Goal: Entertainment & Leisure: Consume media (video, audio)

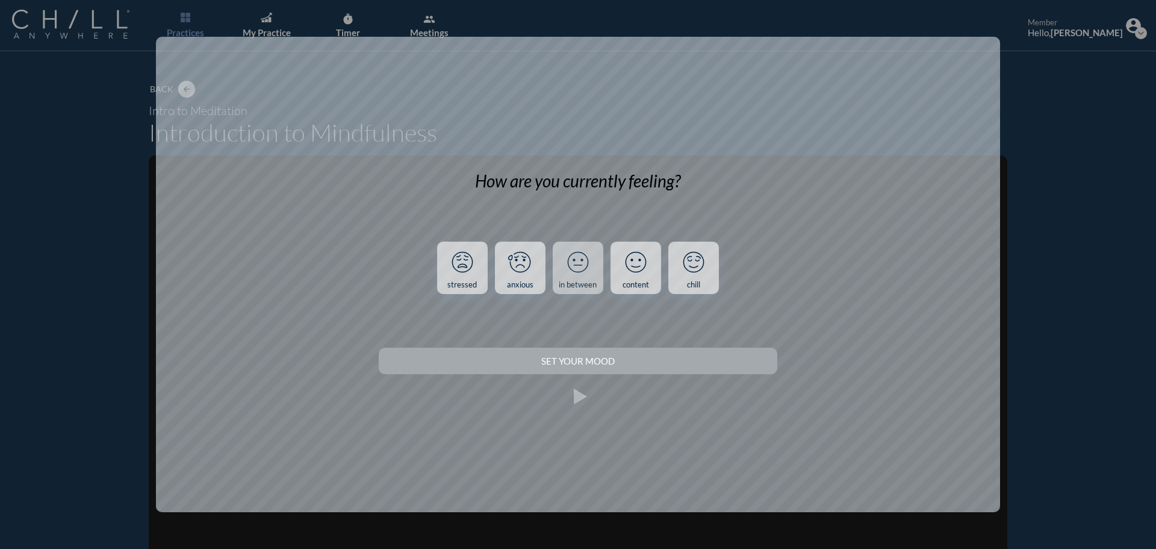
click at [566, 270] on icon at bounding box center [577, 261] width 31 height 31
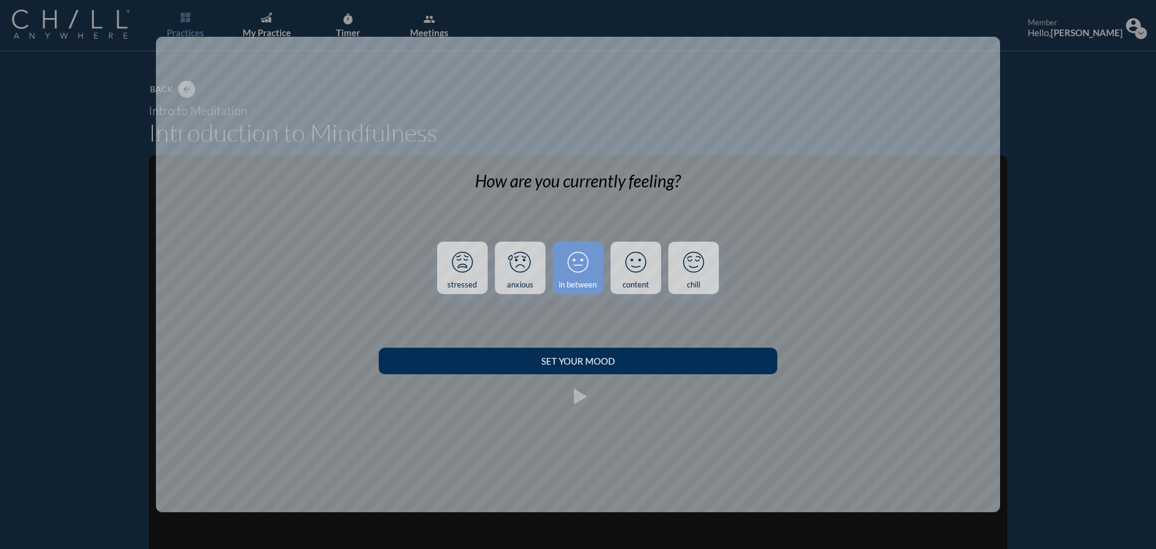
click at [541, 355] on button "Set your Mood" at bounding box center [578, 360] width 398 height 26
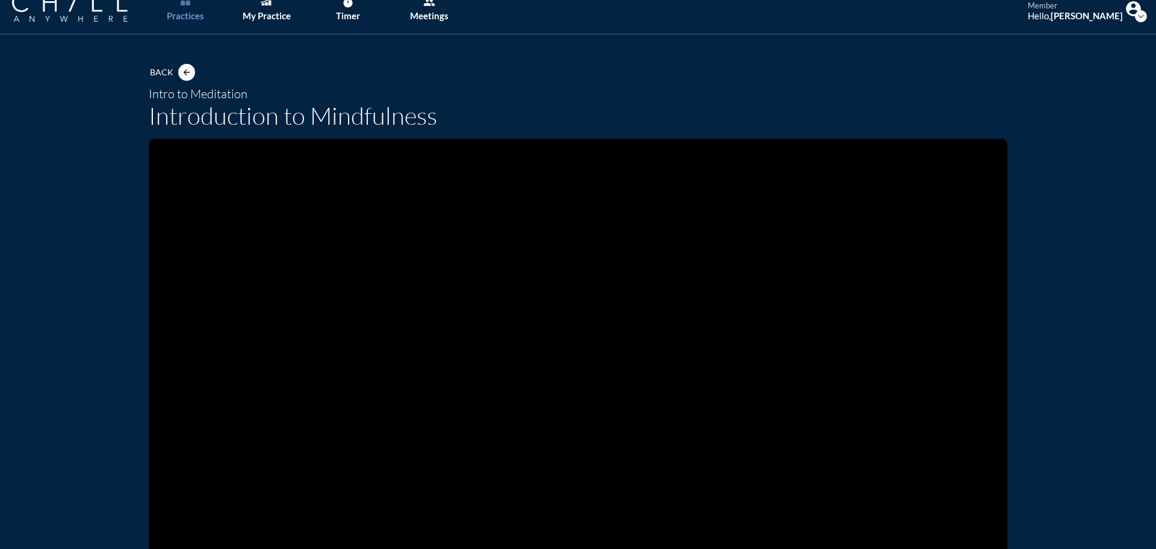
scroll to position [12, 0]
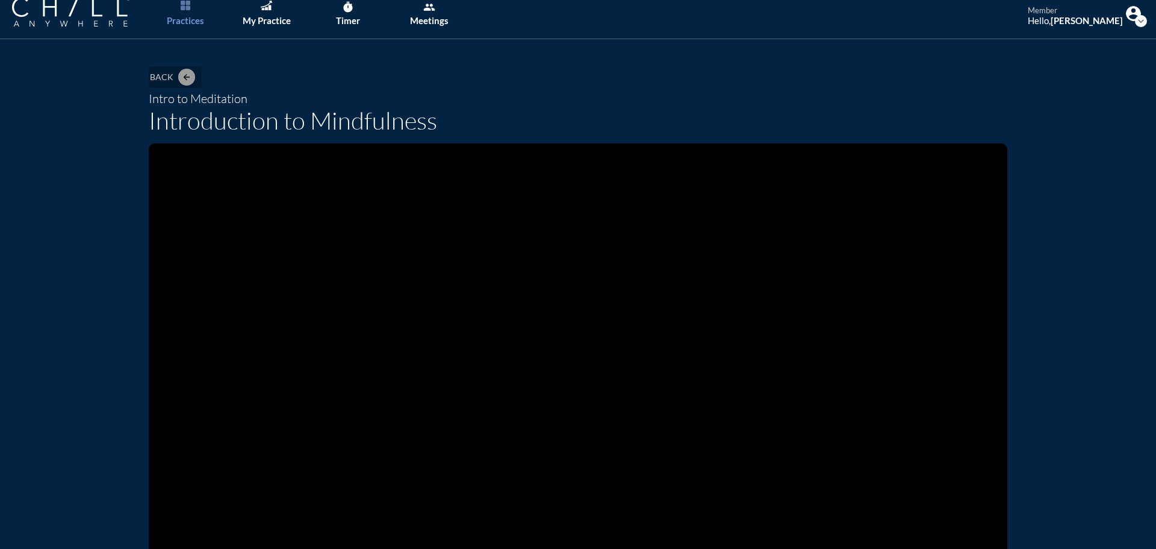
click at [187, 70] on button "arrow_back" at bounding box center [186, 77] width 17 height 17
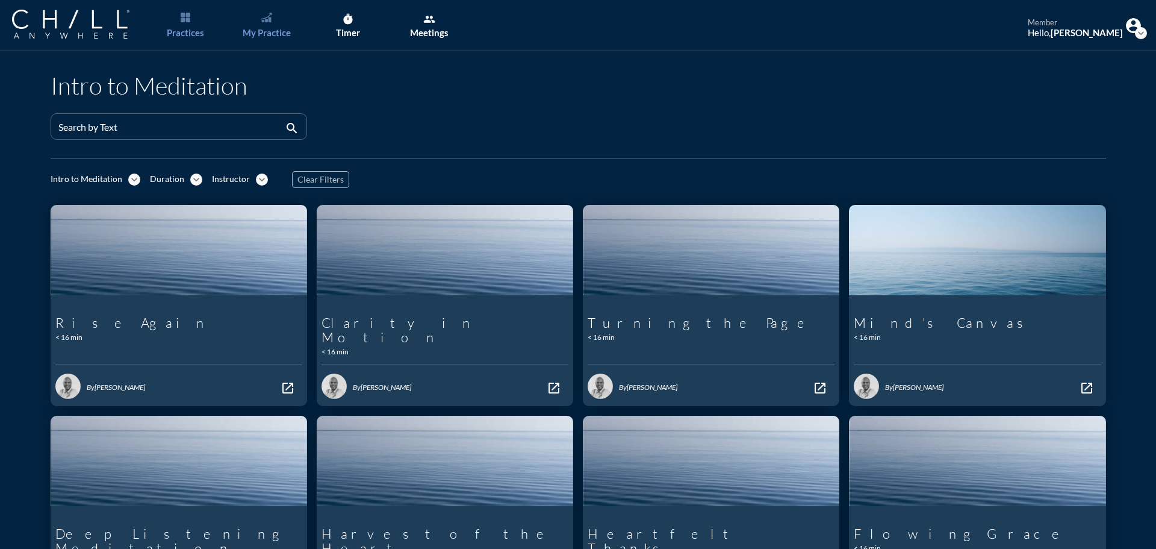
click at [252, 26] on link "My Practice" at bounding box center [266, 25] width 63 height 51
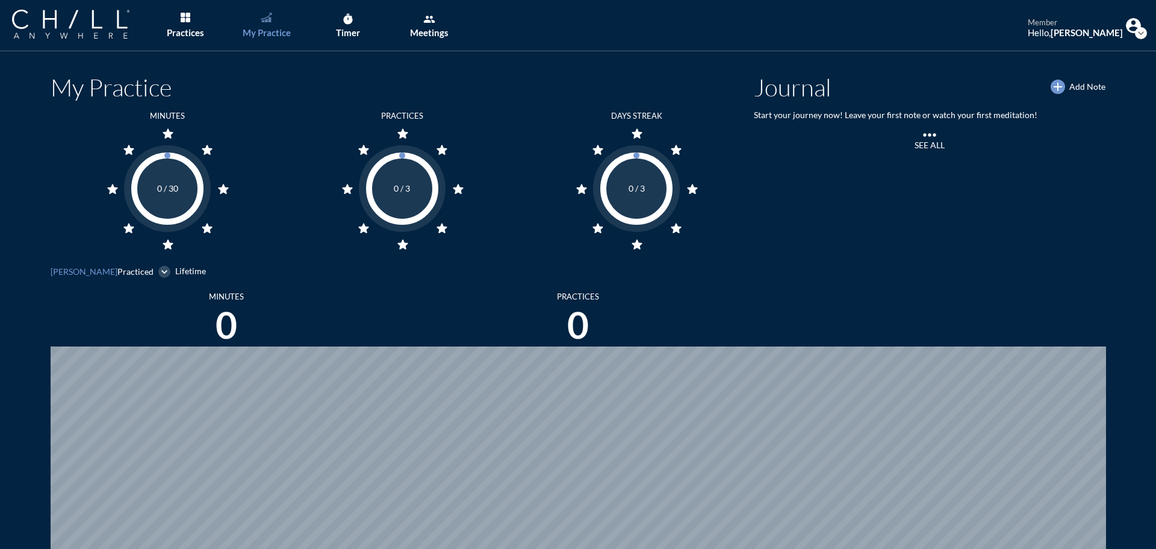
scroll to position [549, 1147]
click at [193, 29] on div "Practices" at bounding box center [185, 32] width 37 height 11
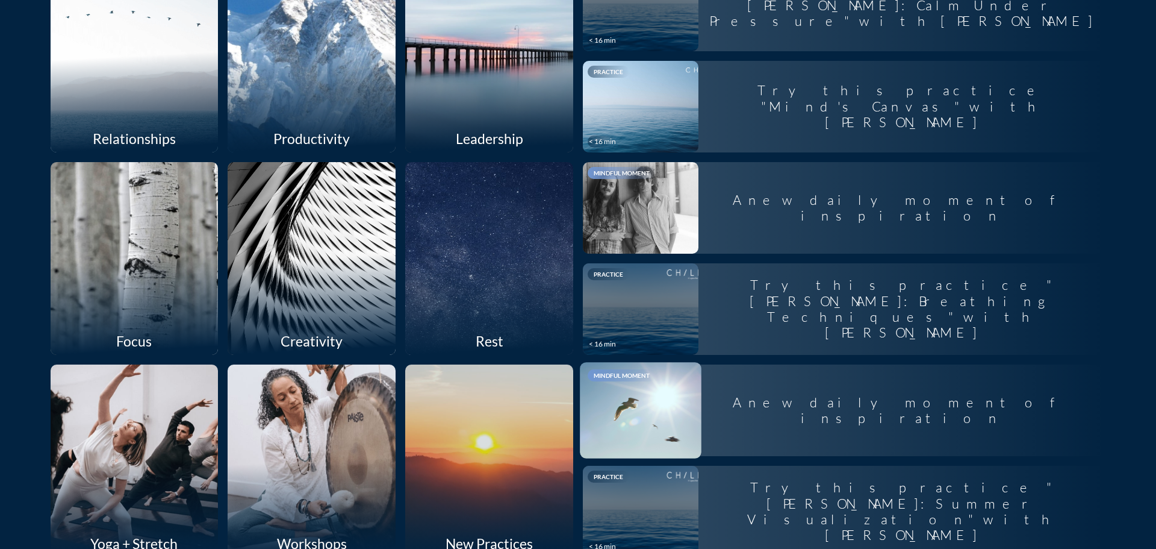
scroll to position [662, 0]
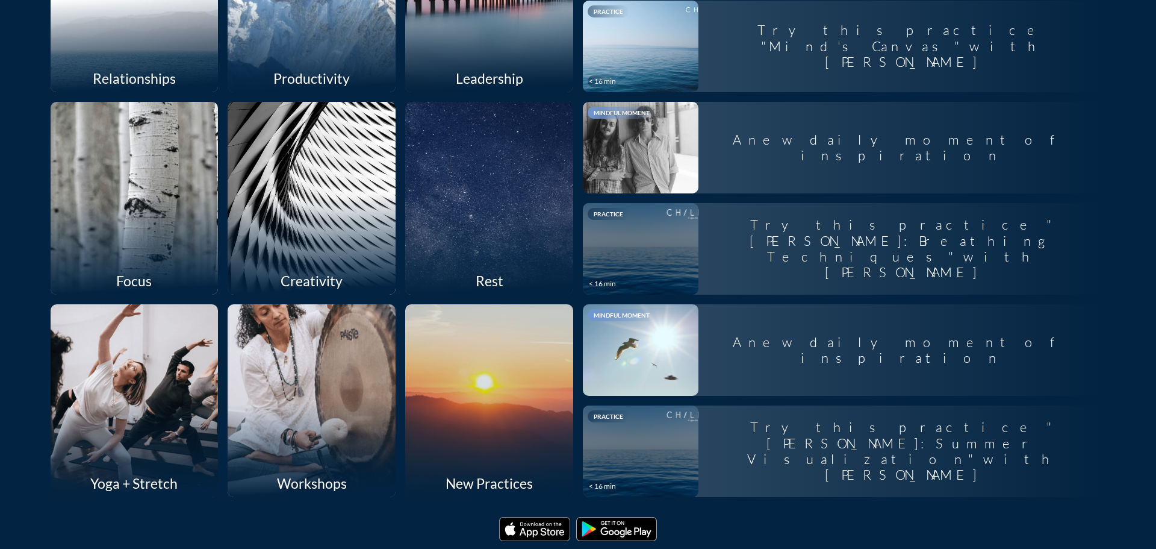
click at [340, 414] on div at bounding box center [312, 400] width 178 height 204
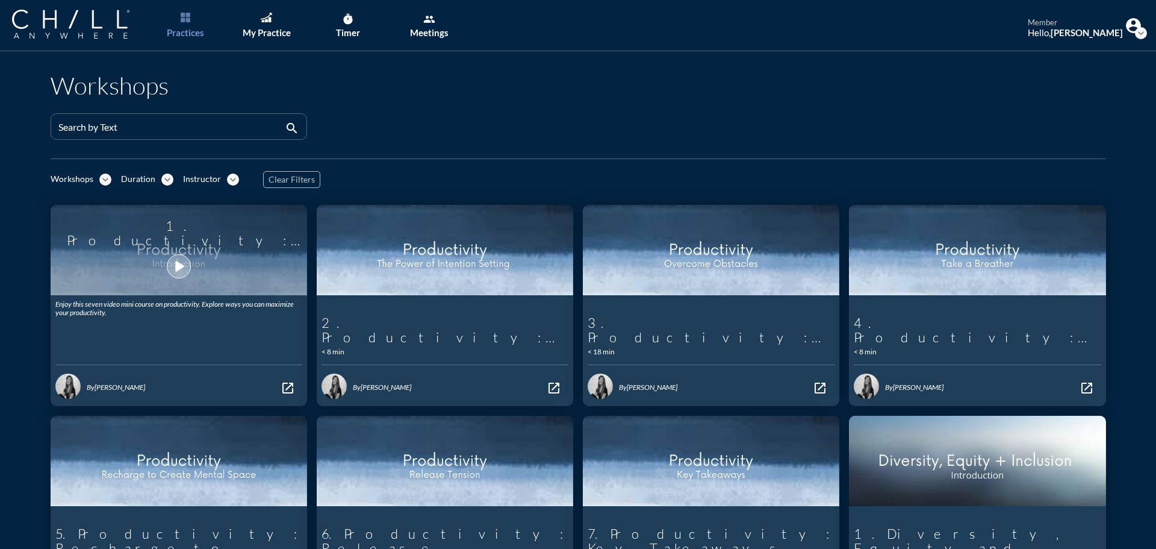
click at [182, 264] on icon "play_arrow" at bounding box center [179, 266] width 20 height 20
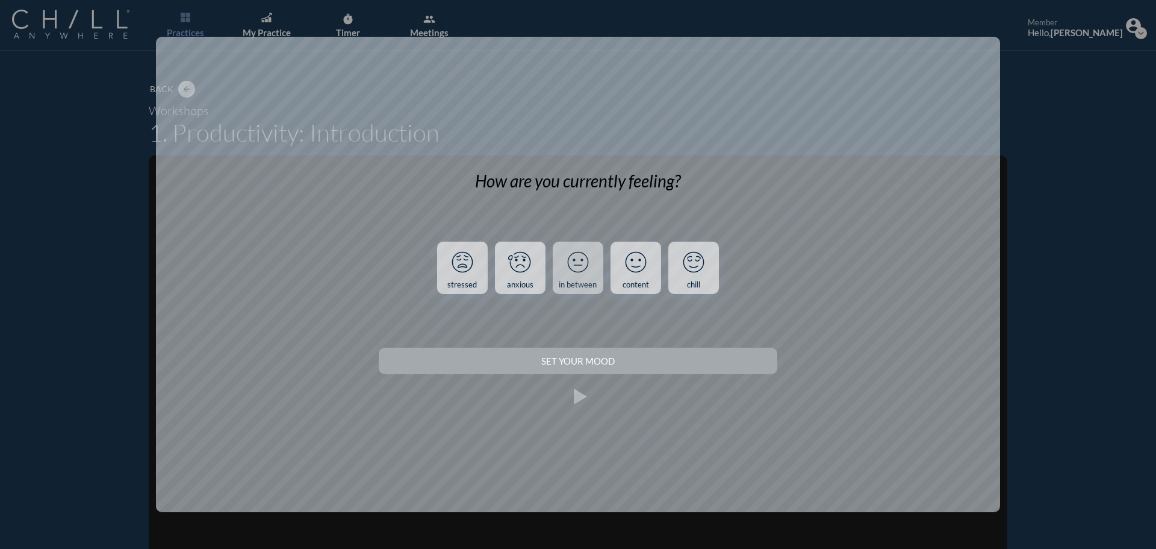
click at [579, 276] on icon at bounding box center [577, 261] width 31 height 31
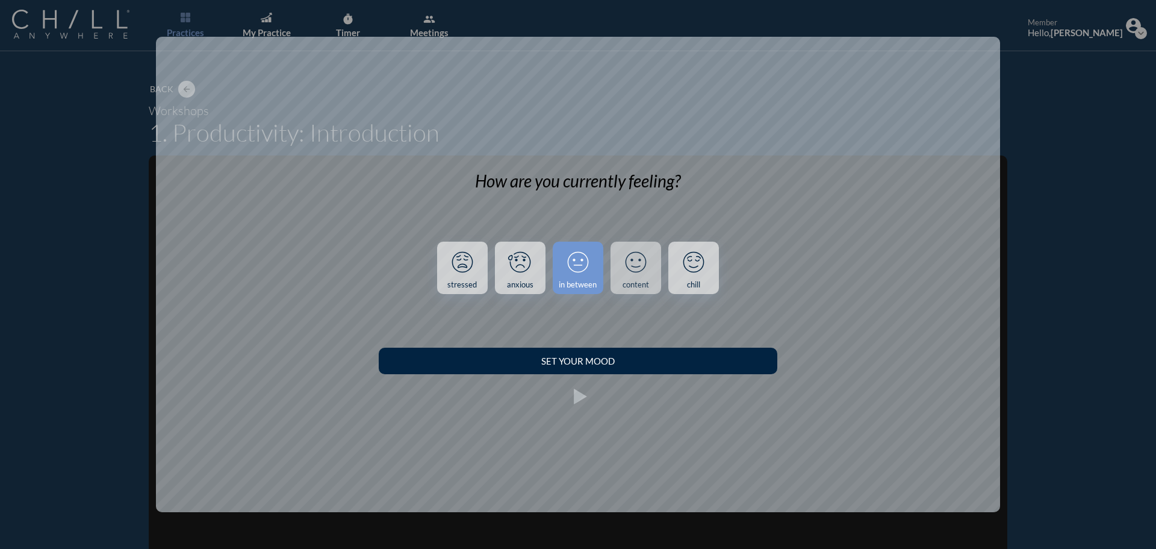
click at [655, 277] on link "content" at bounding box center [636, 267] width 51 height 53
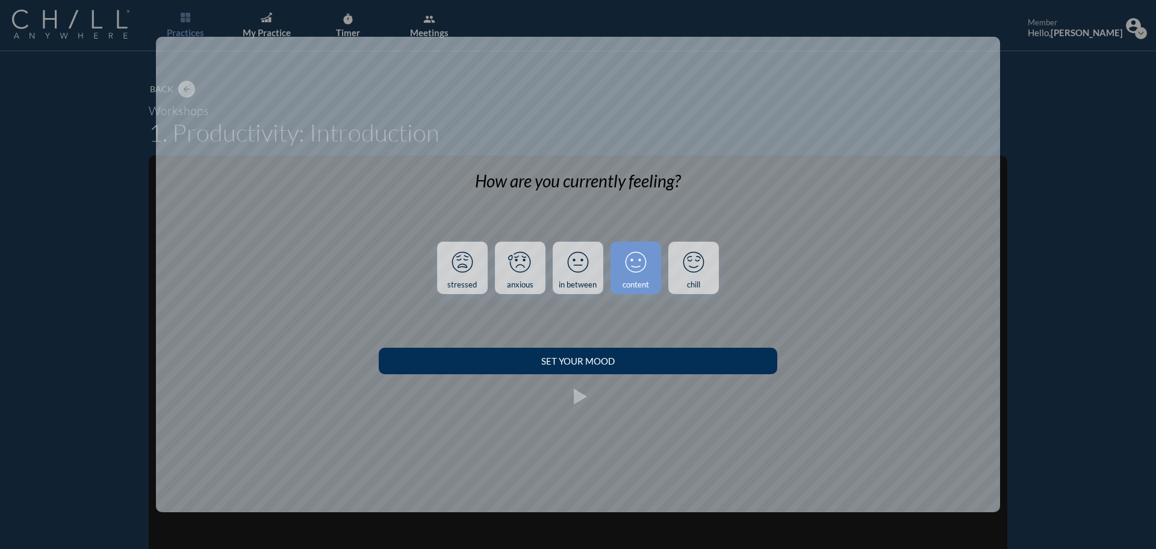
click at [639, 357] on div "Set your Mood" at bounding box center [578, 360] width 356 height 11
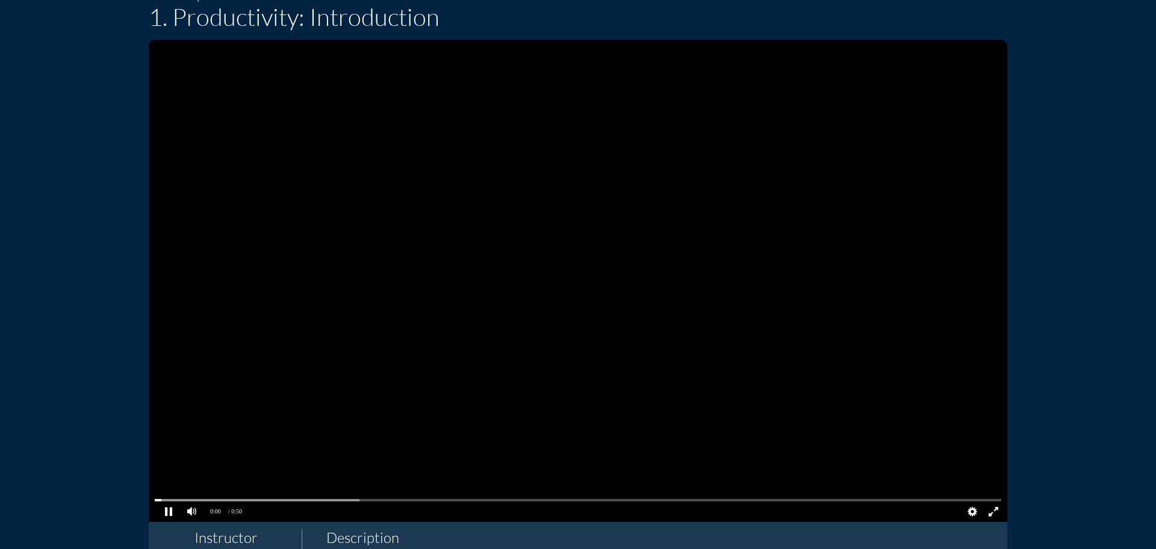
scroll to position [120, 0]
